Goal: Obtain resource: Download file/media

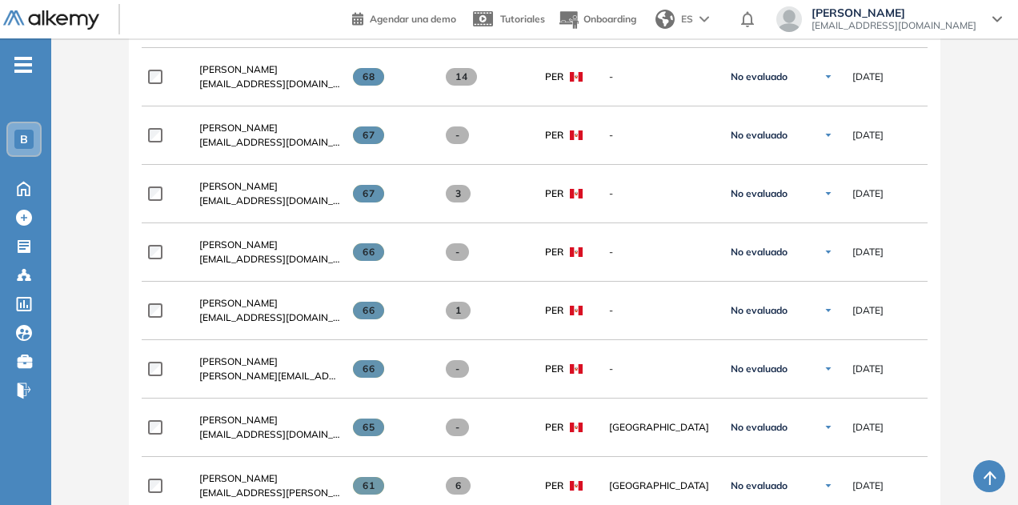
scroll to position [1453, 0]
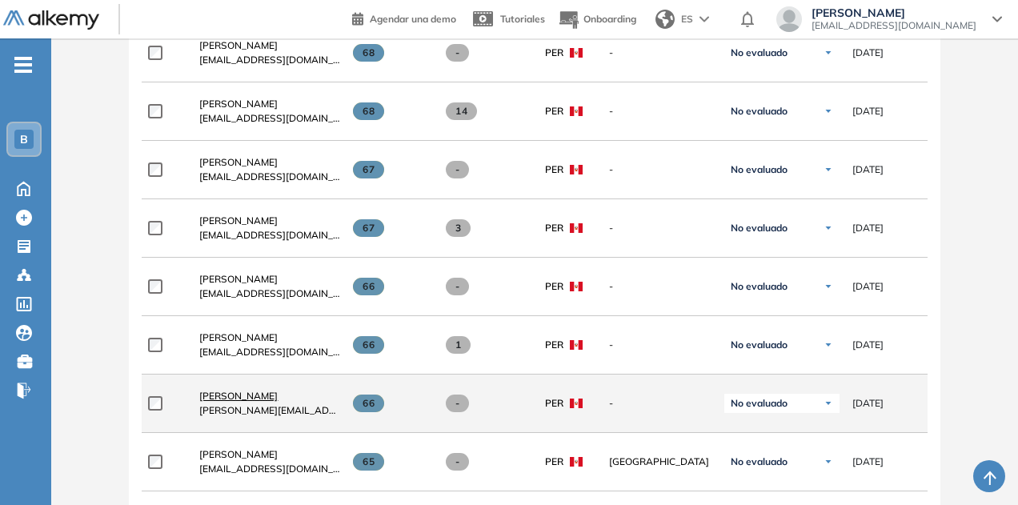
click at [258, 395] on span "[PERSON_NAME]" at bounding box center [238, 396] width 78 height 12
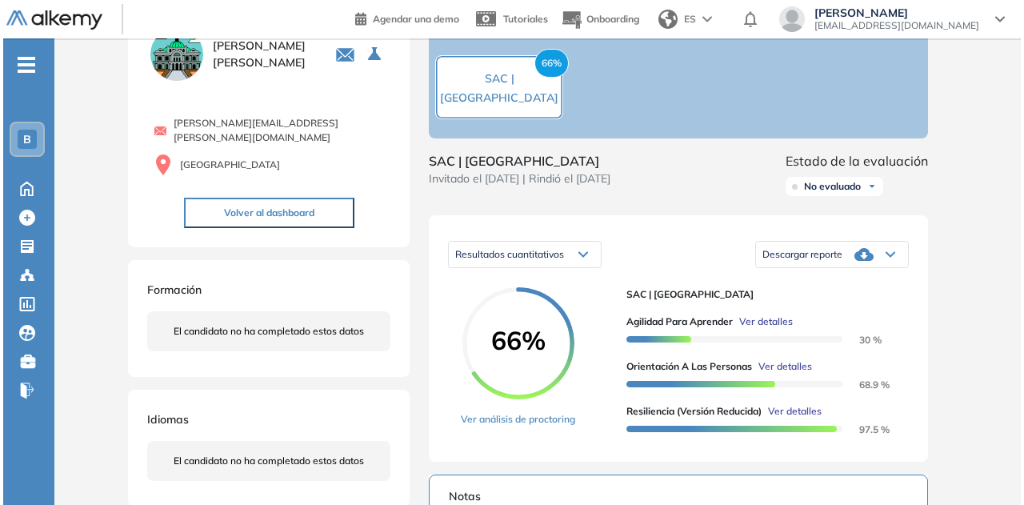
scroll to position [160, 0]
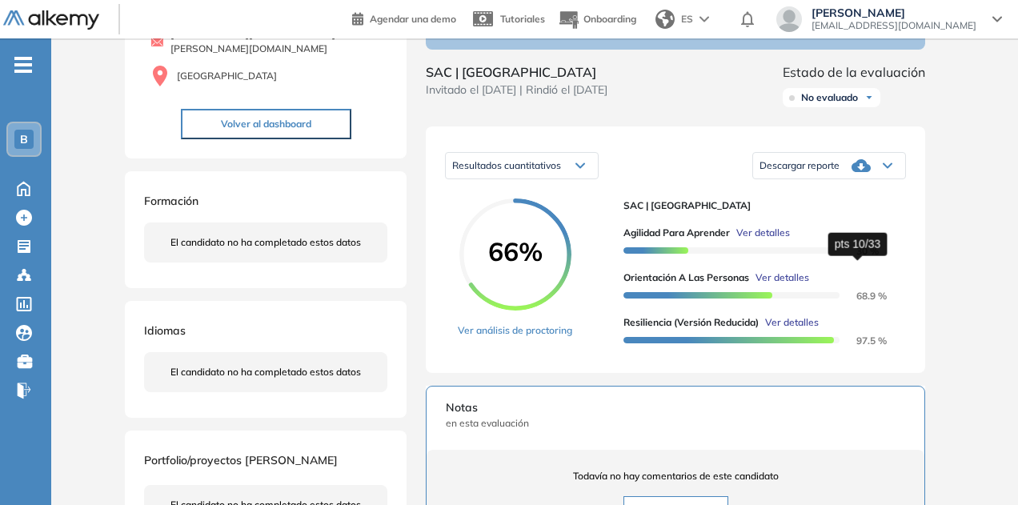
click at [866, 257] on span "30 %" at bounding box center [858, 251] width 42 height 12
click at [763, 240] on span "Ver detalles" at bounding box center [763, 233] width 54 height 14
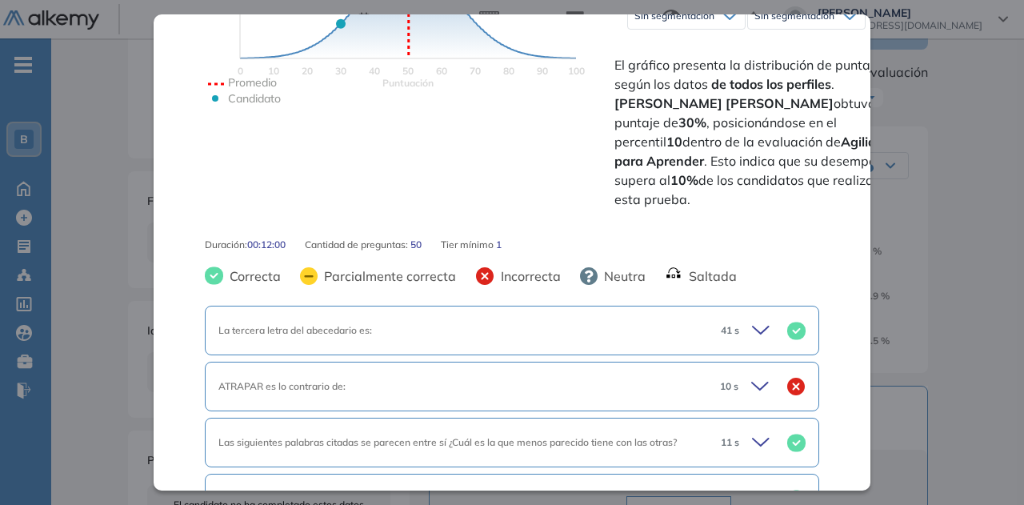
scroll to position [720, 0]
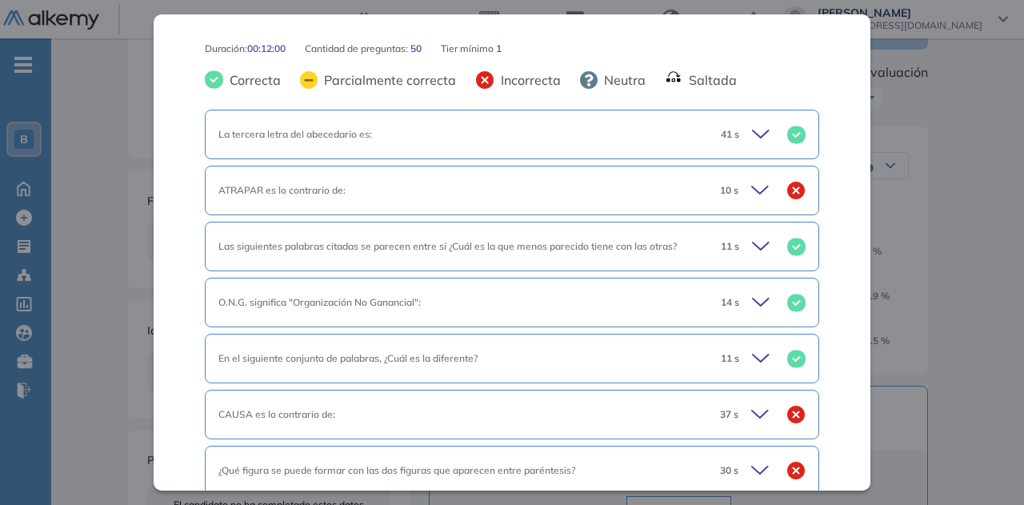
click at [767, 179] on div "10 s" at bounding box center [757, 190] width 98 height 22
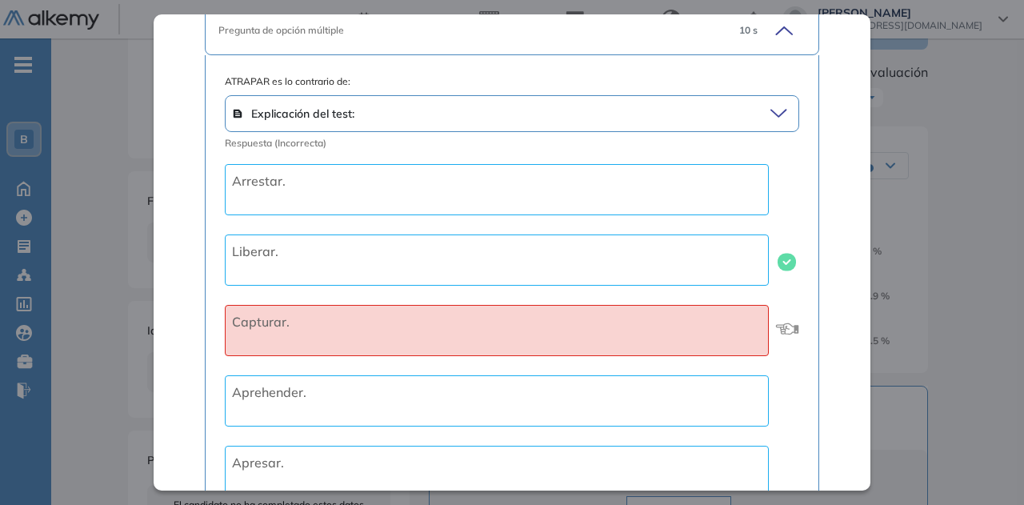
scroll to position [800, 0]
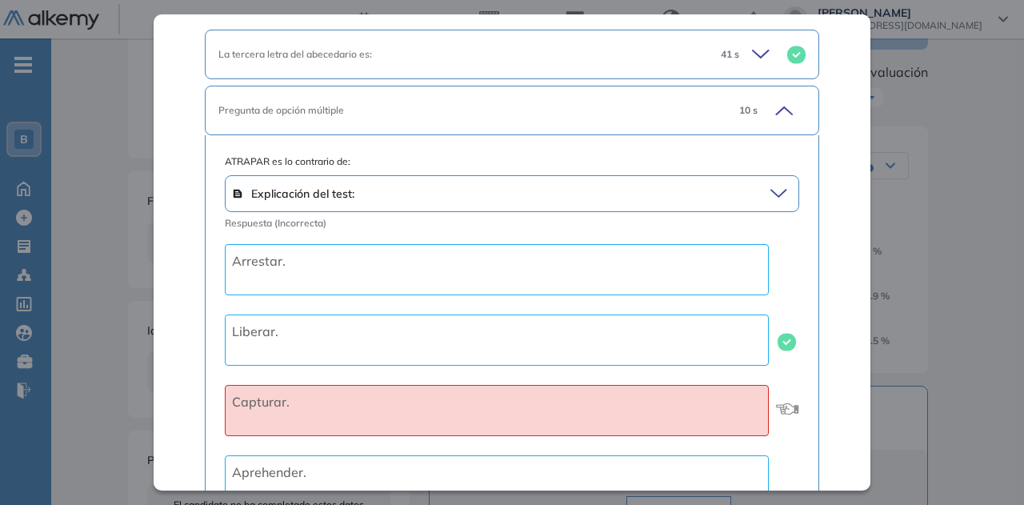
click at [775, 182] on icon at bounding box center [782, 193] width 22 height 22
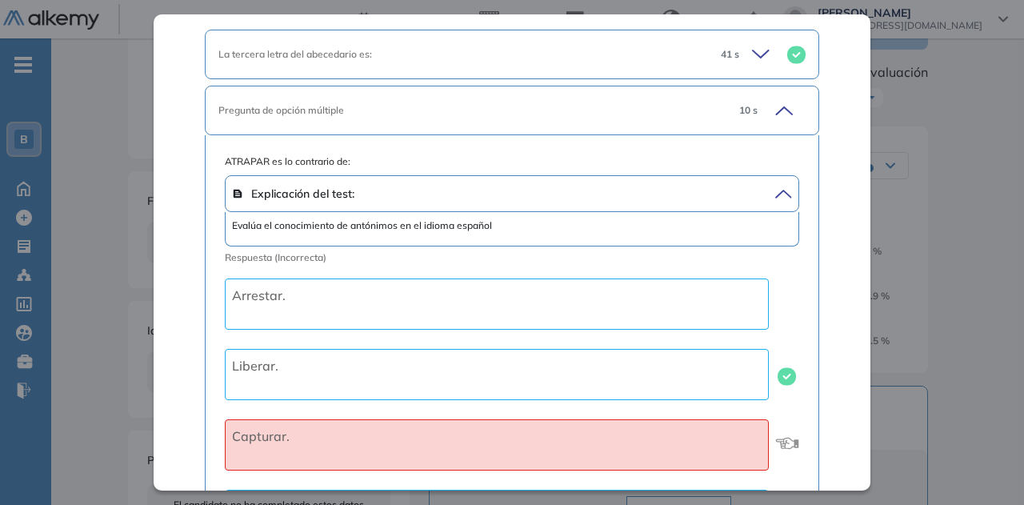
click at [775, 182] on icon at bounding box center [782, 193] width 22 height 22
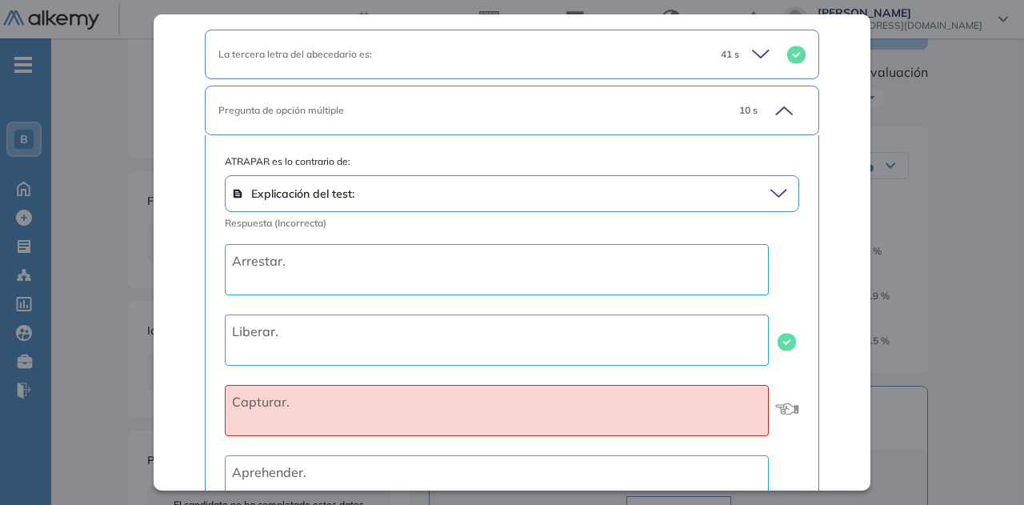
click at [775, 99] on icon at bounding box center [782, 110] width 22 height 22
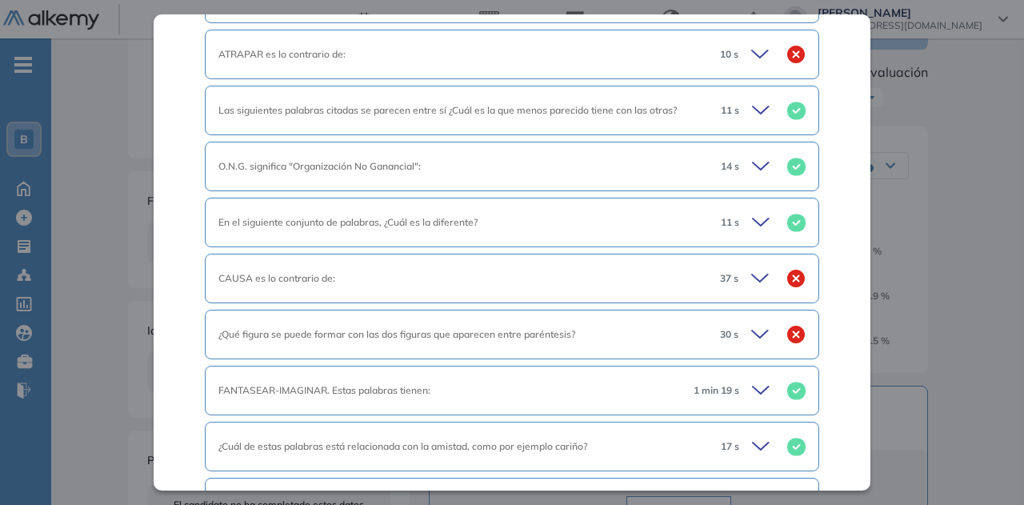
scroll to position [960, 0]
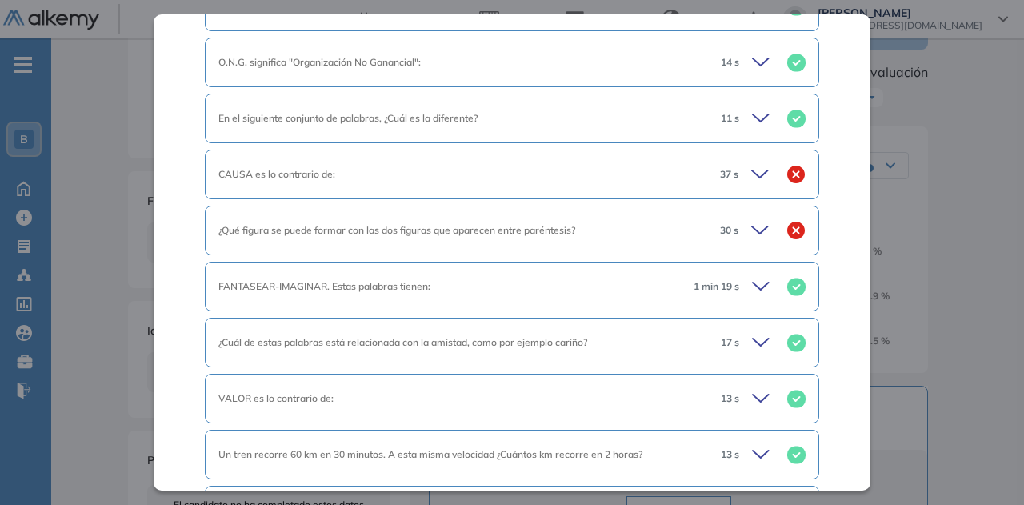
click at [754, 163] on icon at bounding box center [763, 174] width 22 height 22
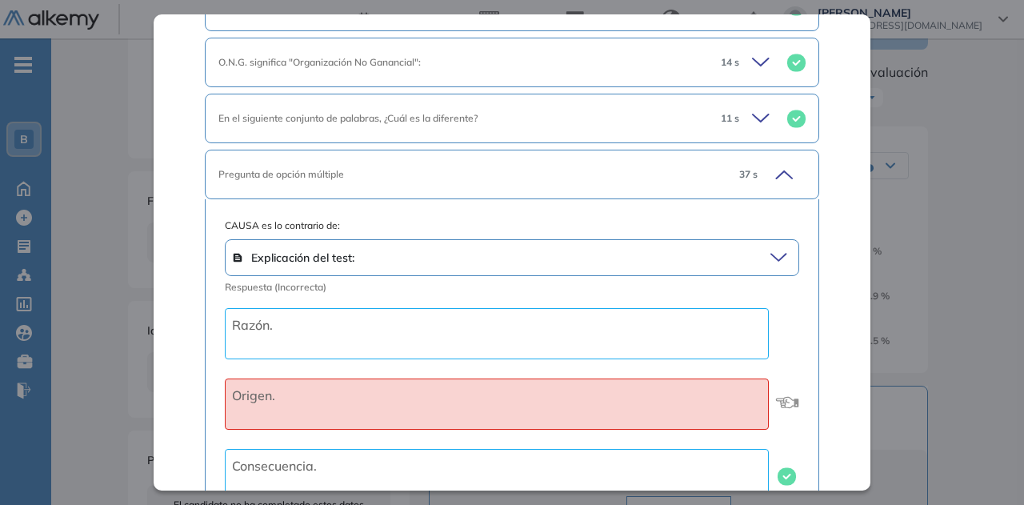
click at [771, 163] on icon at bounding box center [782, 174] width 22 height 22
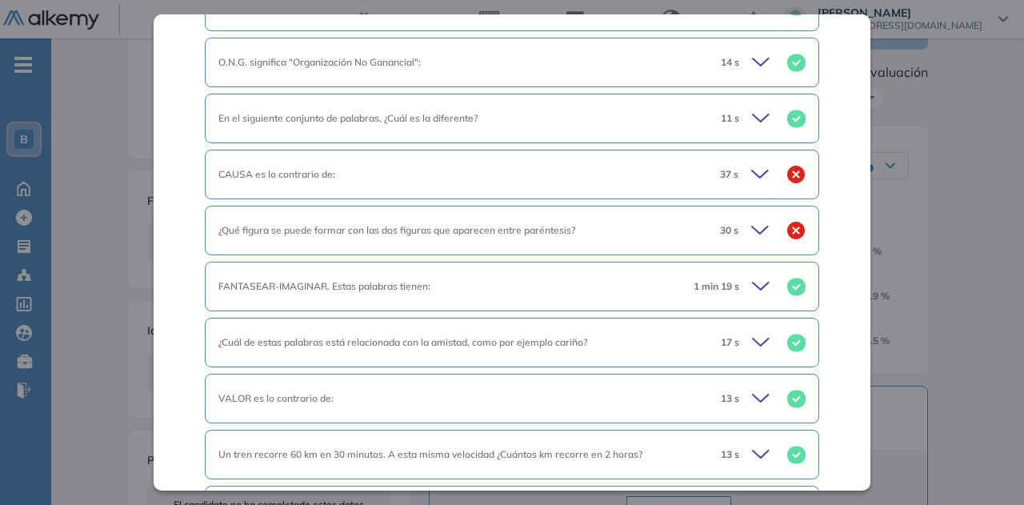
click at [752, 219] on icon at bounding box center [763, 230] width 22 height 22
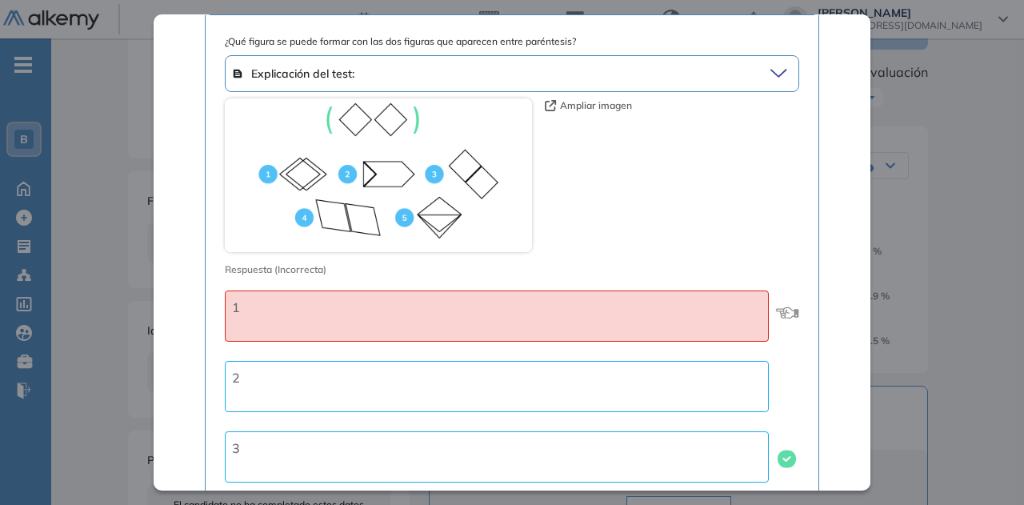
scroll to position [1040, 0]
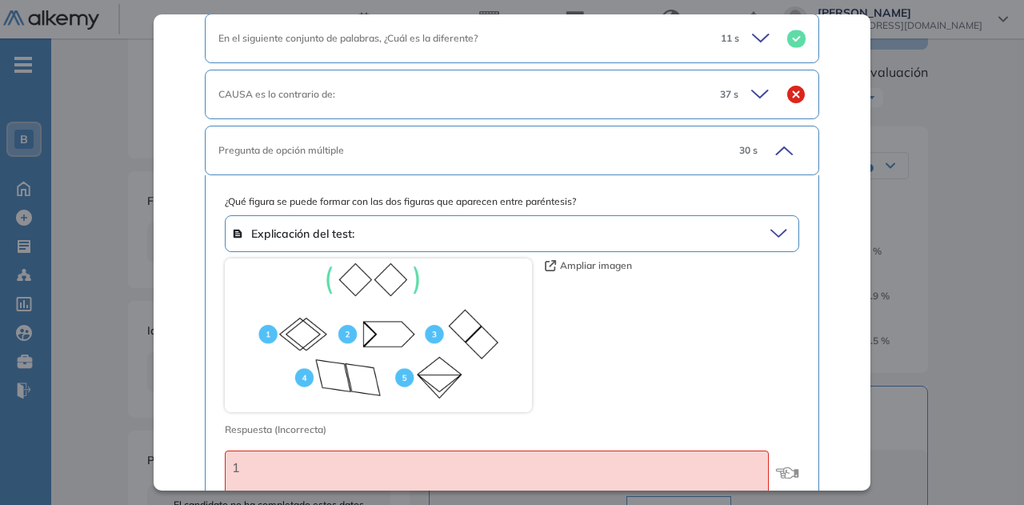
click at [786, 139] on div "30 s" at bounding box center [766, 150] width 79 height 22
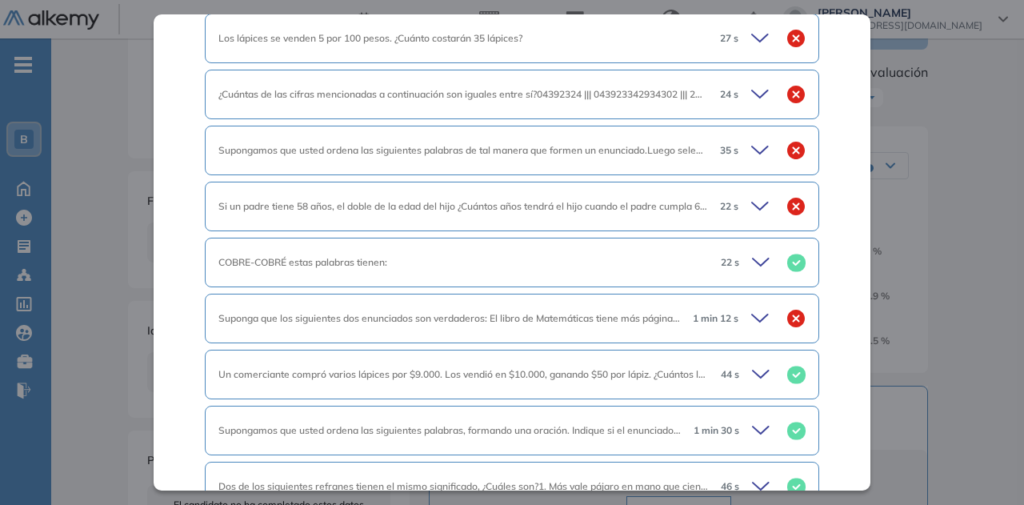
scroll to position [1521, 0]
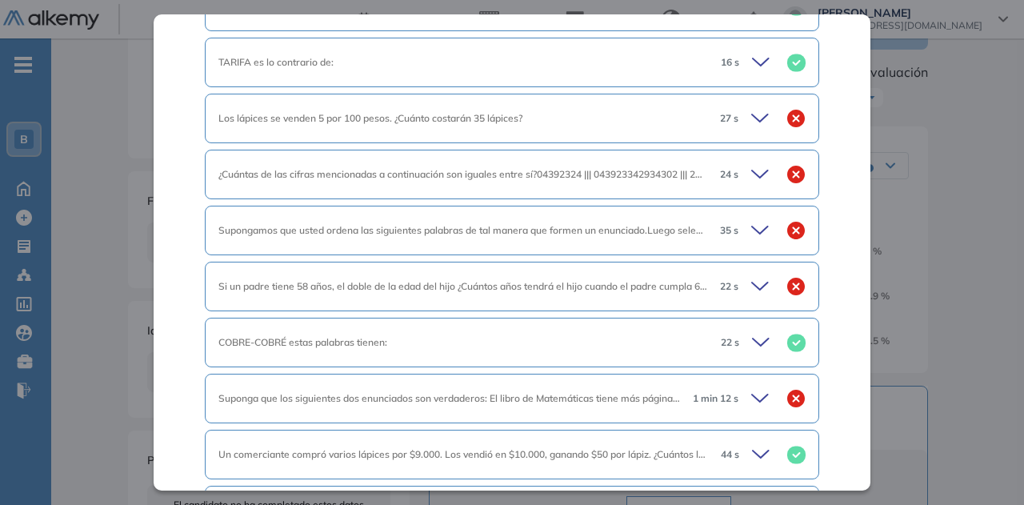
click at [752, 114] on icon at bounding box center [760, 117] width 16 height 7
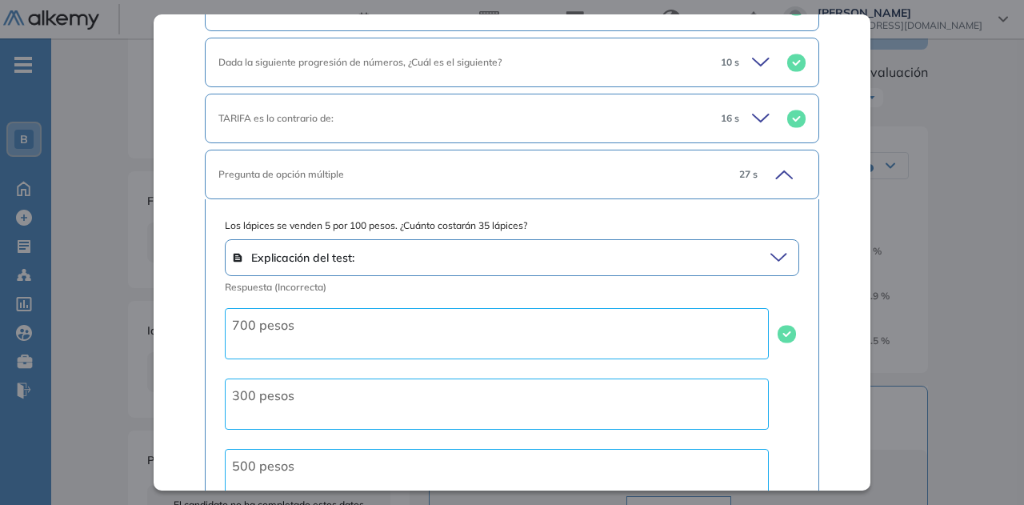
scroll to position [1441, 0]
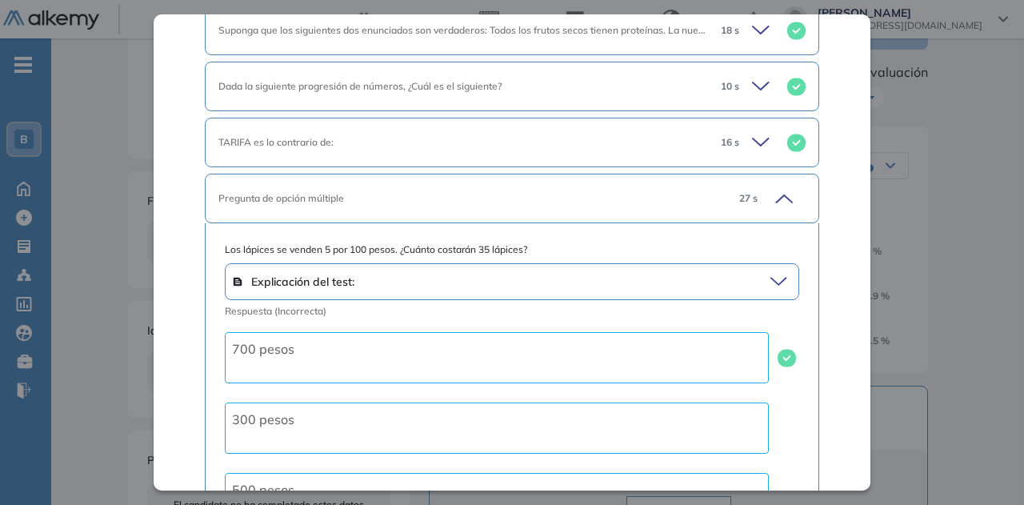
click at [771, 187] on icon at bounding box center [782, 198] width 22 height 22
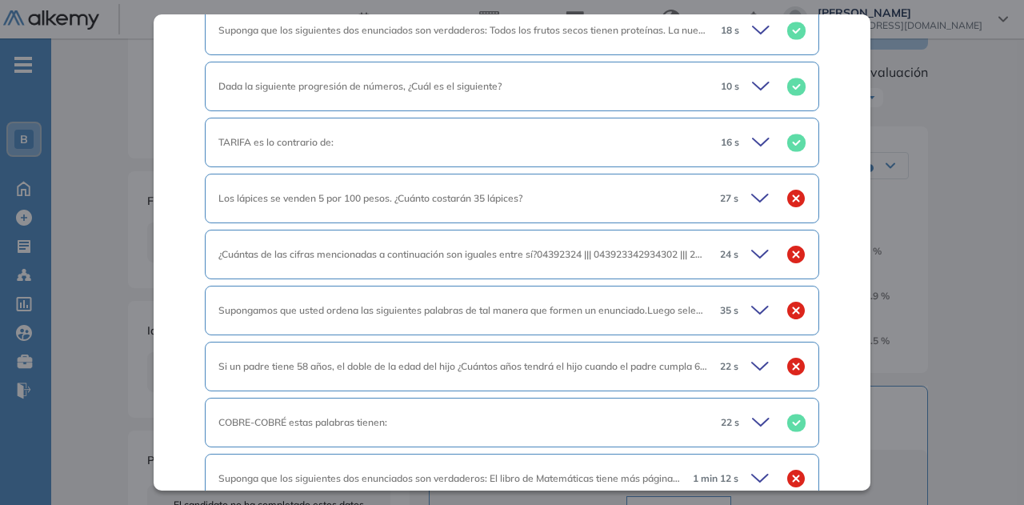
click at [757, 187] on icon at bounding box center [763, 198] width 22 height 22
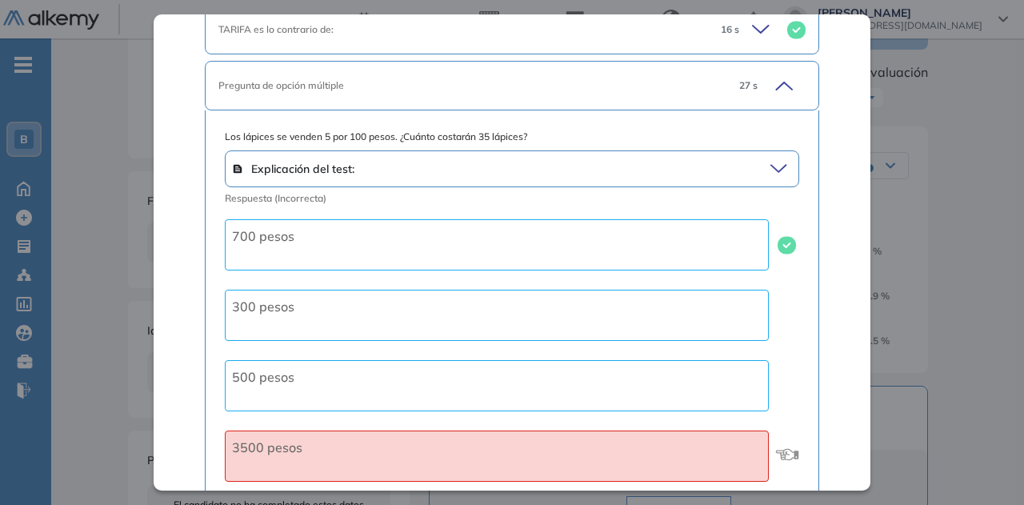
scroll to position [1521, 0]
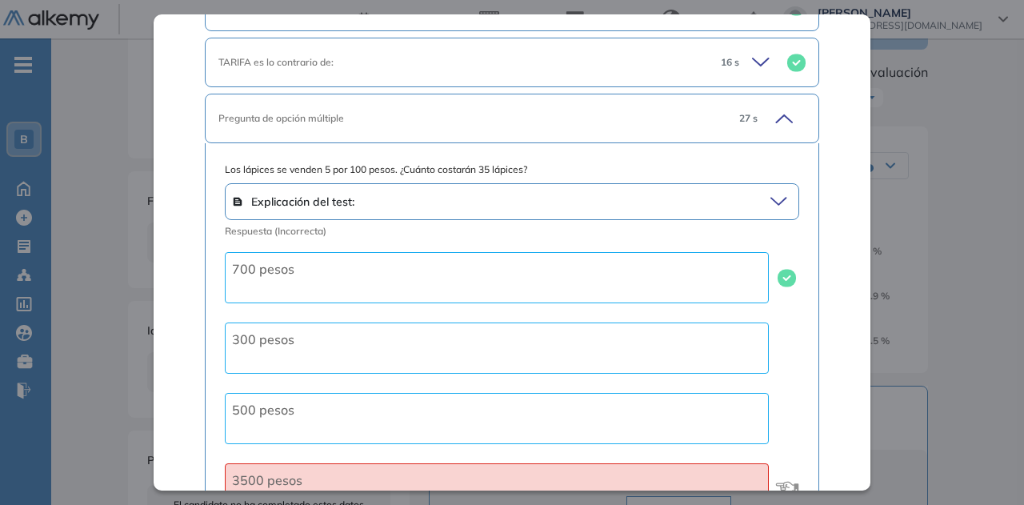
click at [772, 102] on div "Pregunta de opción múltiple 27 s" at bounding box center [512, 119] width 615 height 50
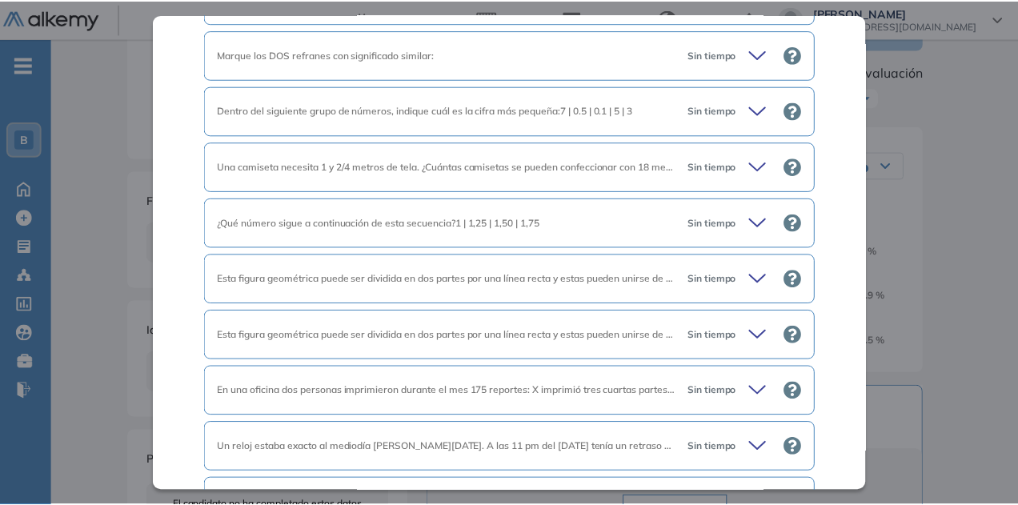
scroll to position [3155, 0]
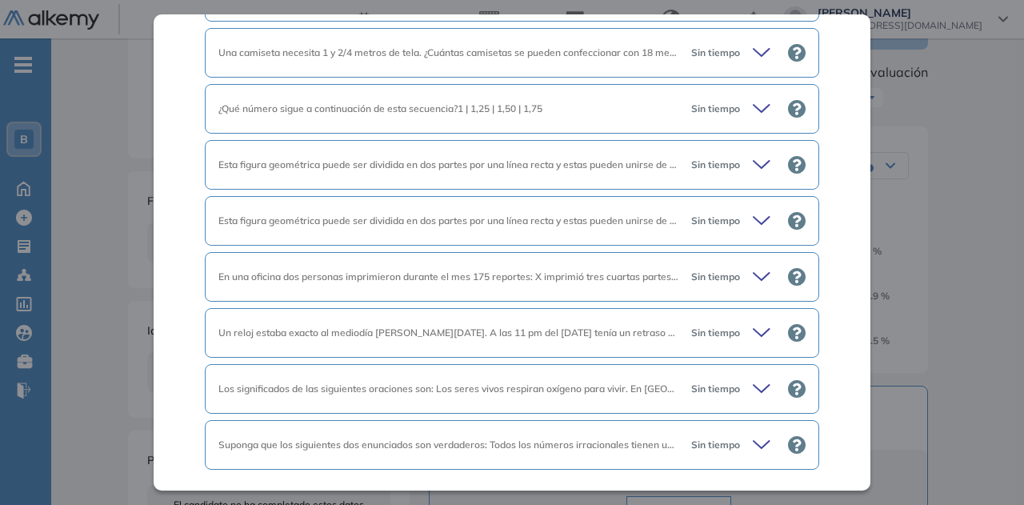
drag, startPoint x: 239, startPoint y: 455, endPoint x: 247, endPoint y: 451, distance: 8.7
click at [240, 499] on span "Cerrar" at bounding box center [239, 506] width 30 height 14
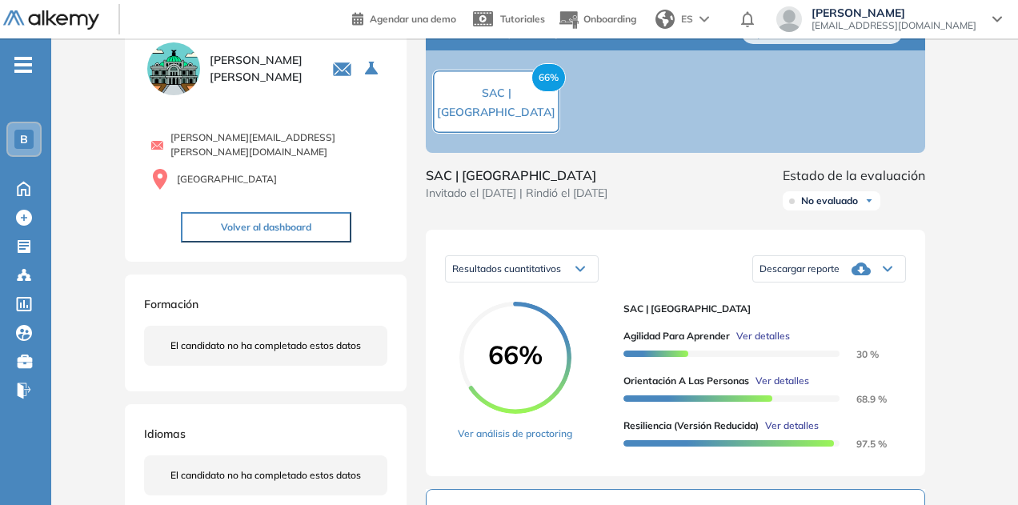
scroll to position [0, 0]
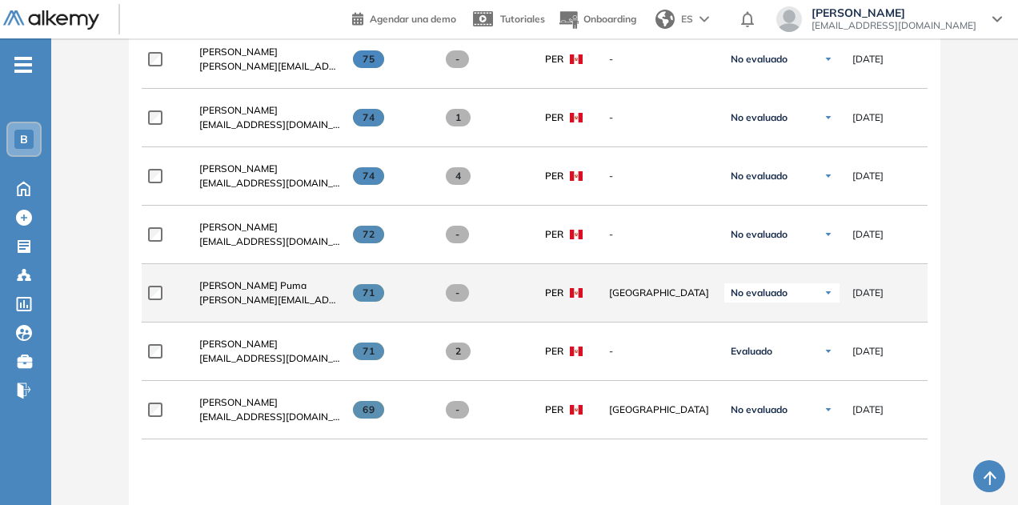
scroll to position [1040, 0]
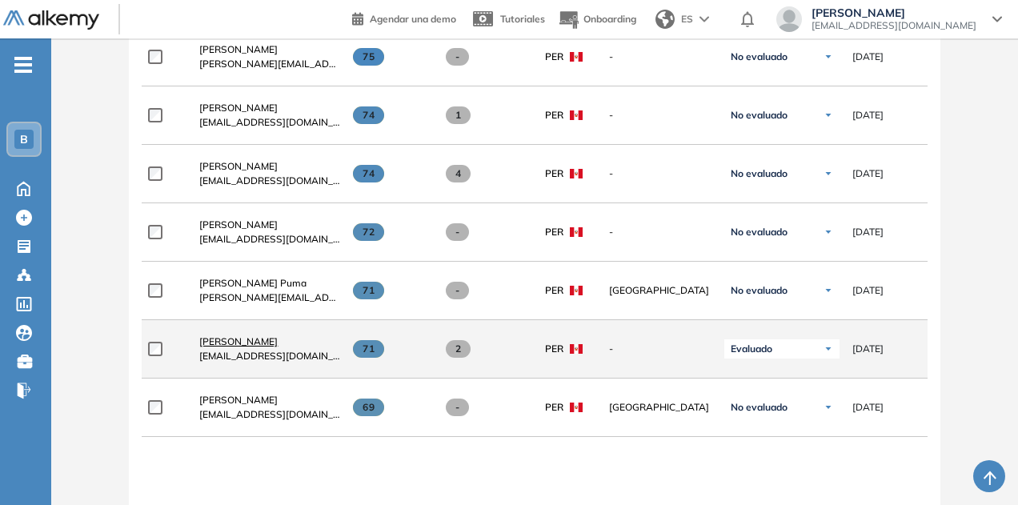
click at [231, 340] on span "[PERSON_NAME]" at bounding box center [238, 341] width 78 height 12
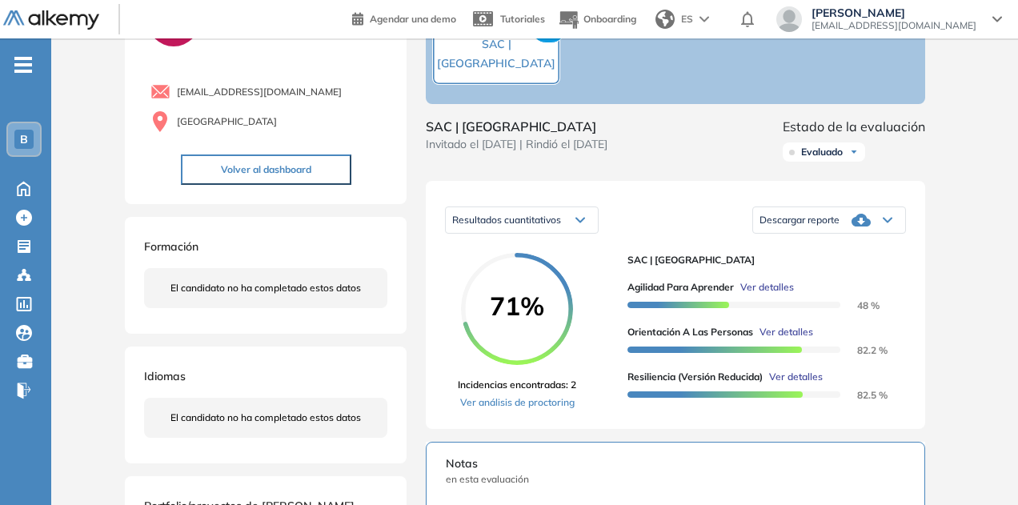
scroll to position [160, 0]
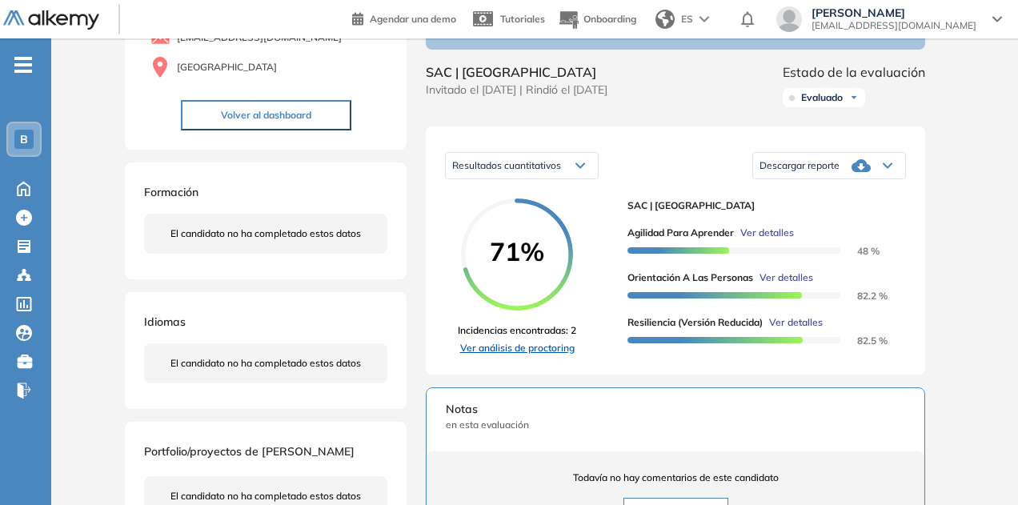
click at [565, 355] on link "Ver análisis de proctoring" at bounding box center [517, 348] width 118 height 14
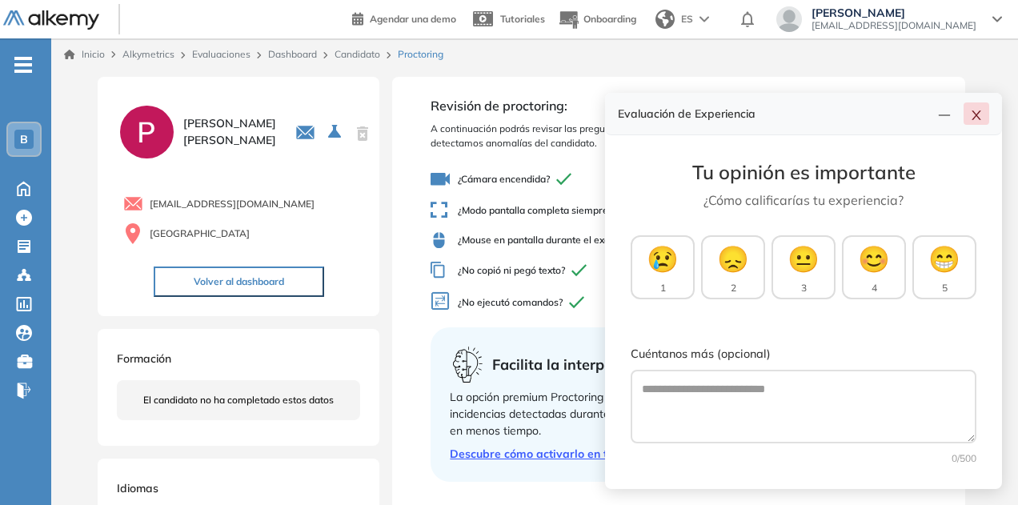
click at [976, 120] on icon "close" at bounding box center [976, 115] width 13 height 13
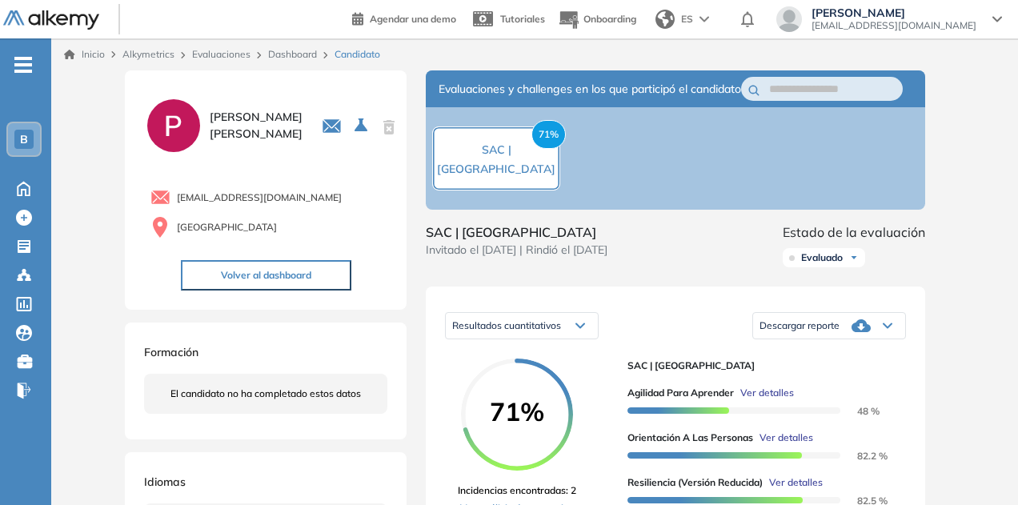
scroll to position [320, 0]
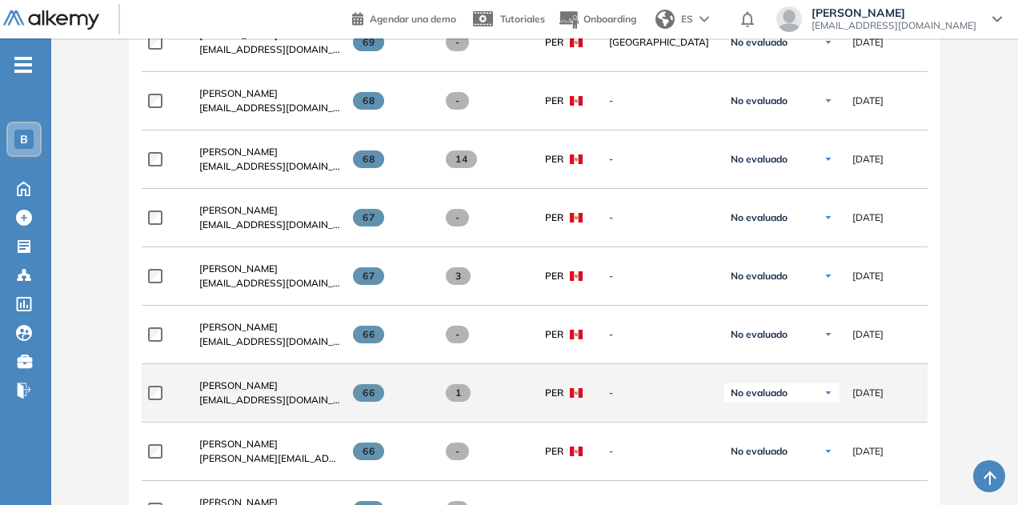
scroll to position [1441, 0]
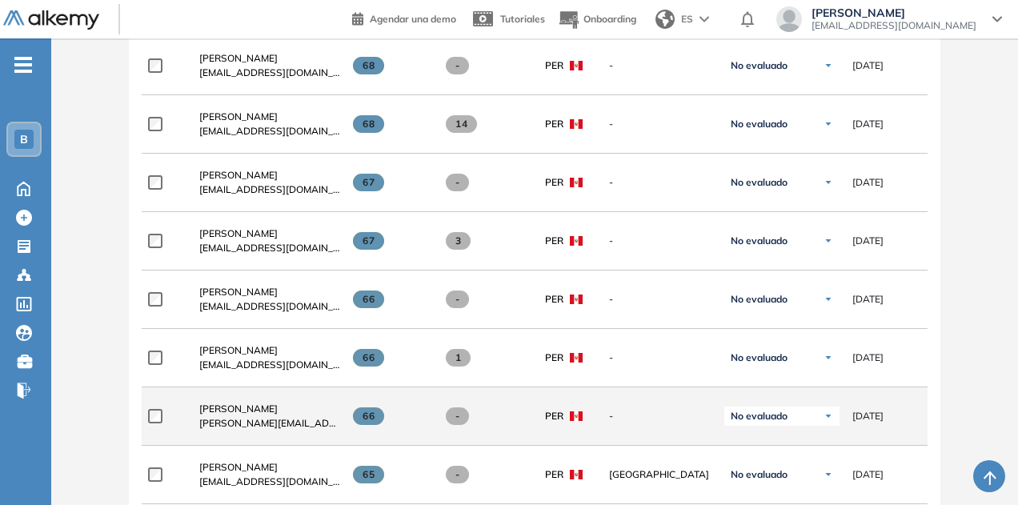
click at [257, 398] on div "Ricardo Chuquiyure [EMAIL_ADDRESS][PERSON_NAME][DOMAIN_NAME]" at bounding box center [263, 416] width 154 height 54
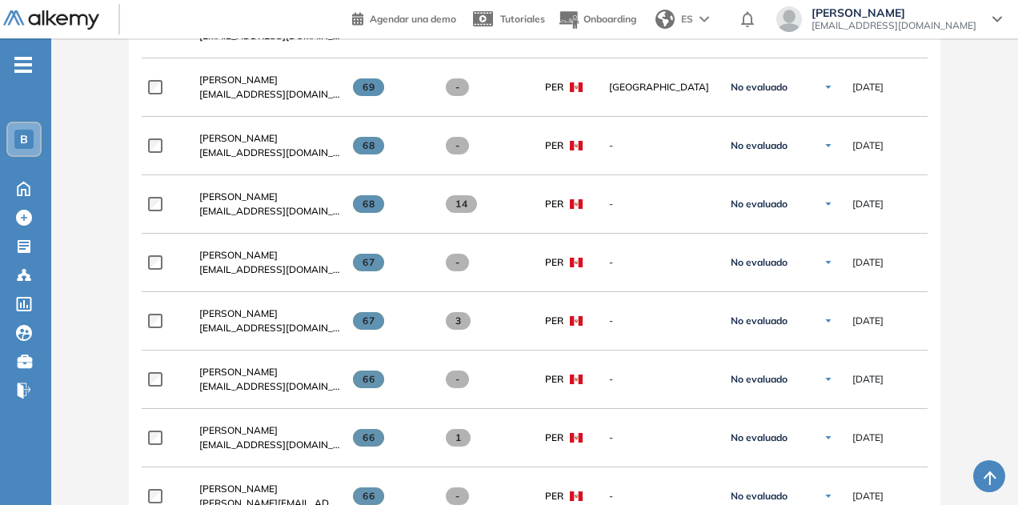
scroll to position [1521, 0]
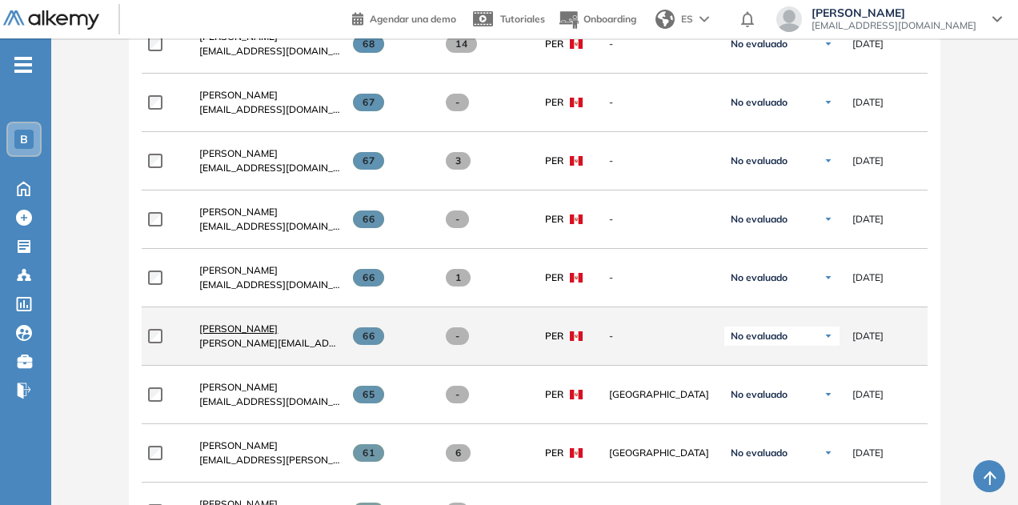
click at [255, 331] on span "[PERSON_NAME]" at bounding box center [238, 329] width 78 height 12
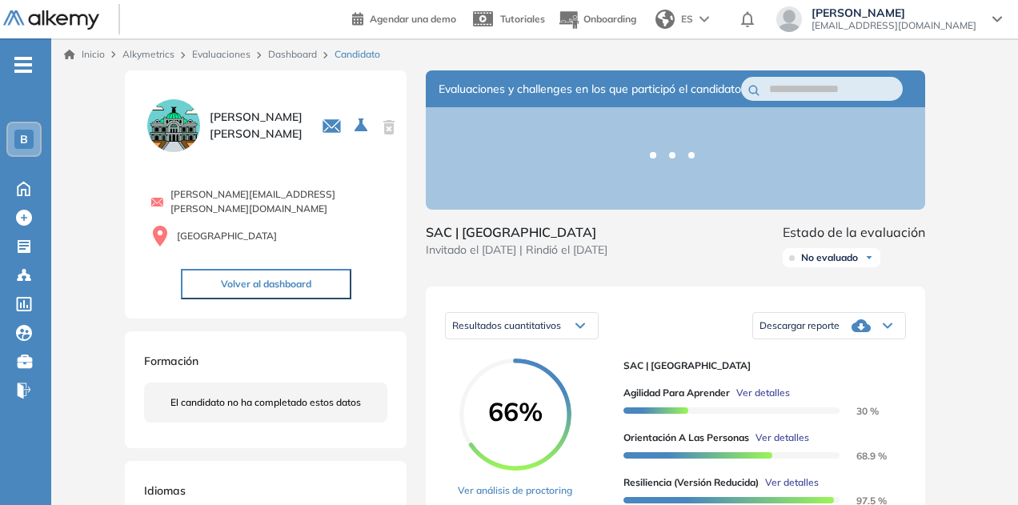
click at [812, 332] on span "Descargar reporte" at bounding box center [800, 325] width 80 height 13
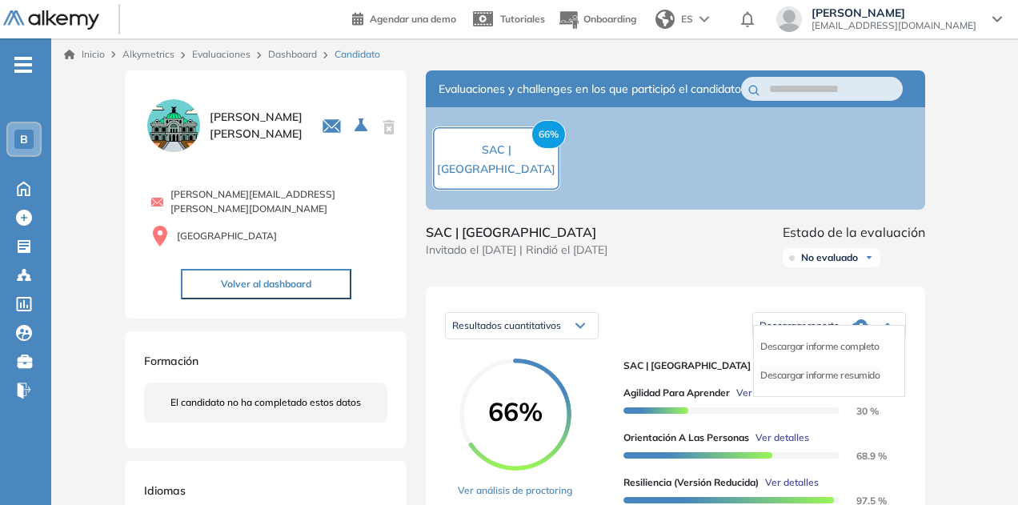
click at [823, 383] on li "Descargar informe resumido" at bounding box center [819, 375] width 119 height 16
